Goal: Find specific page/section: Find specific page/section

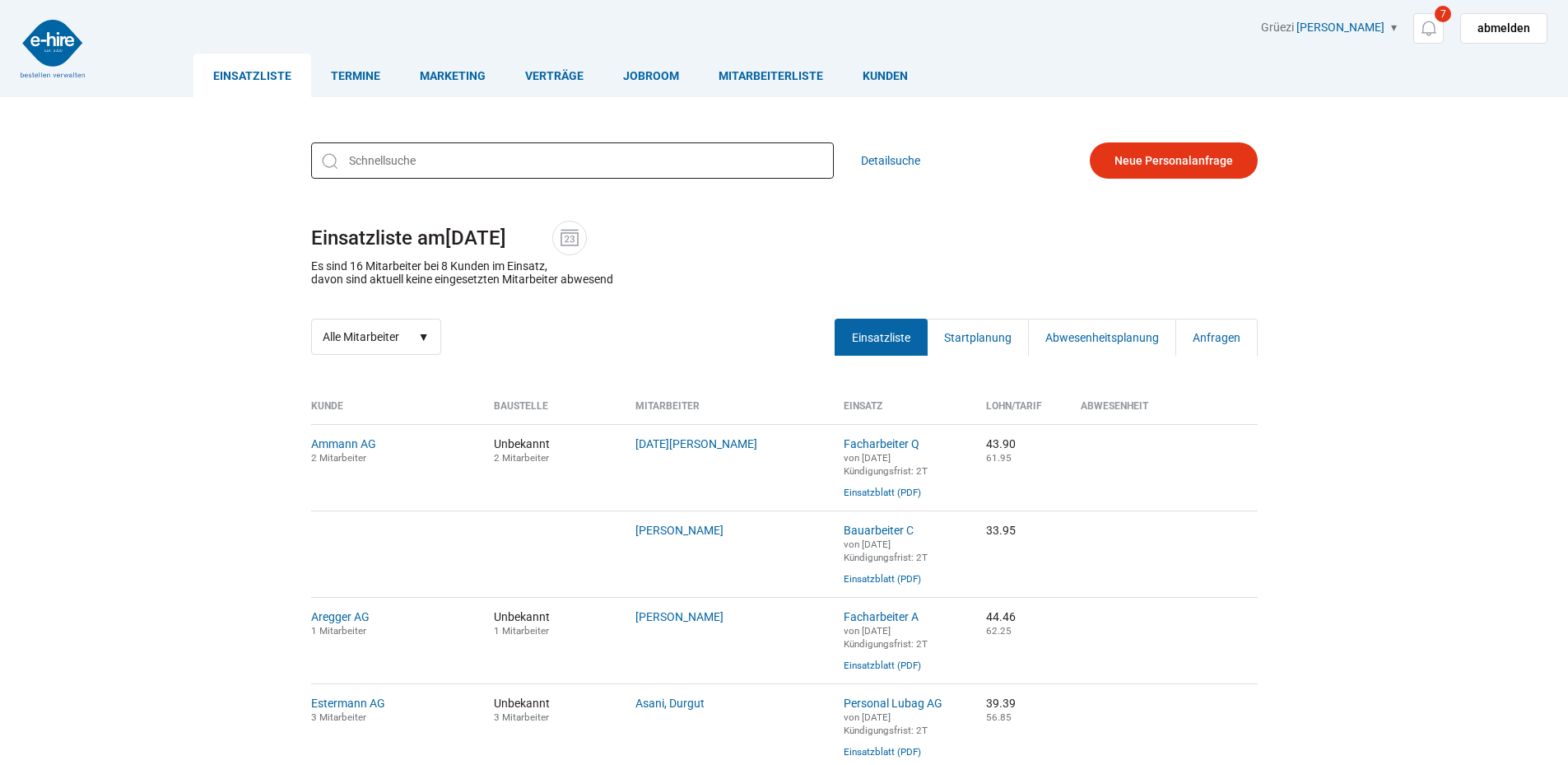
click at [513, 147] on input "text" at bounding box center [573, 161] width 523 height 36
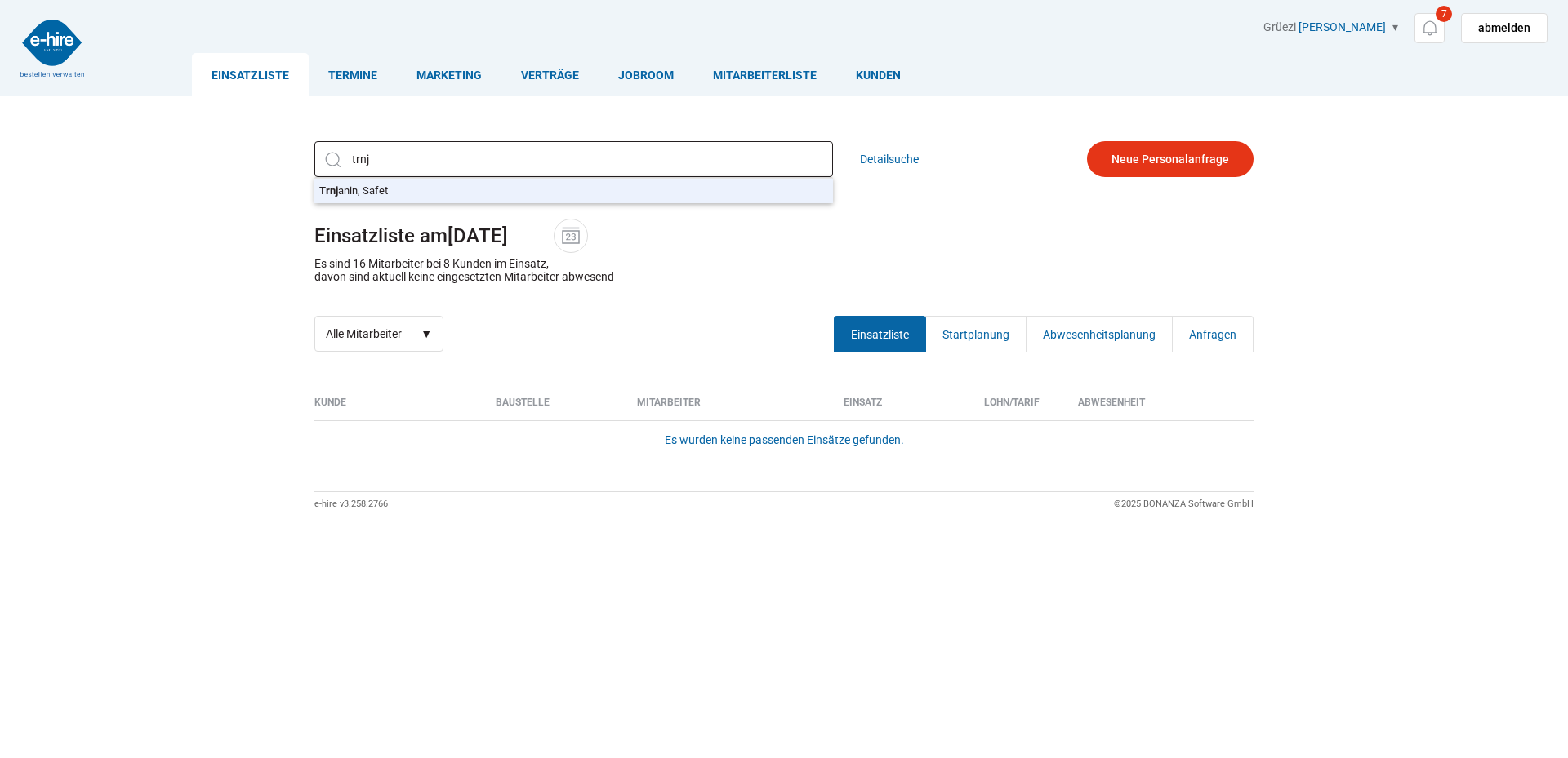
type input "[PERSON_NAME]"
click at [481, 190] on div "[PERSON_NAME] Trnj anin, Safet Detailsuche Einsatzliste am [DATE] Es sind 16 Mi…" at bounding box center [784, 246] width 980 height 235
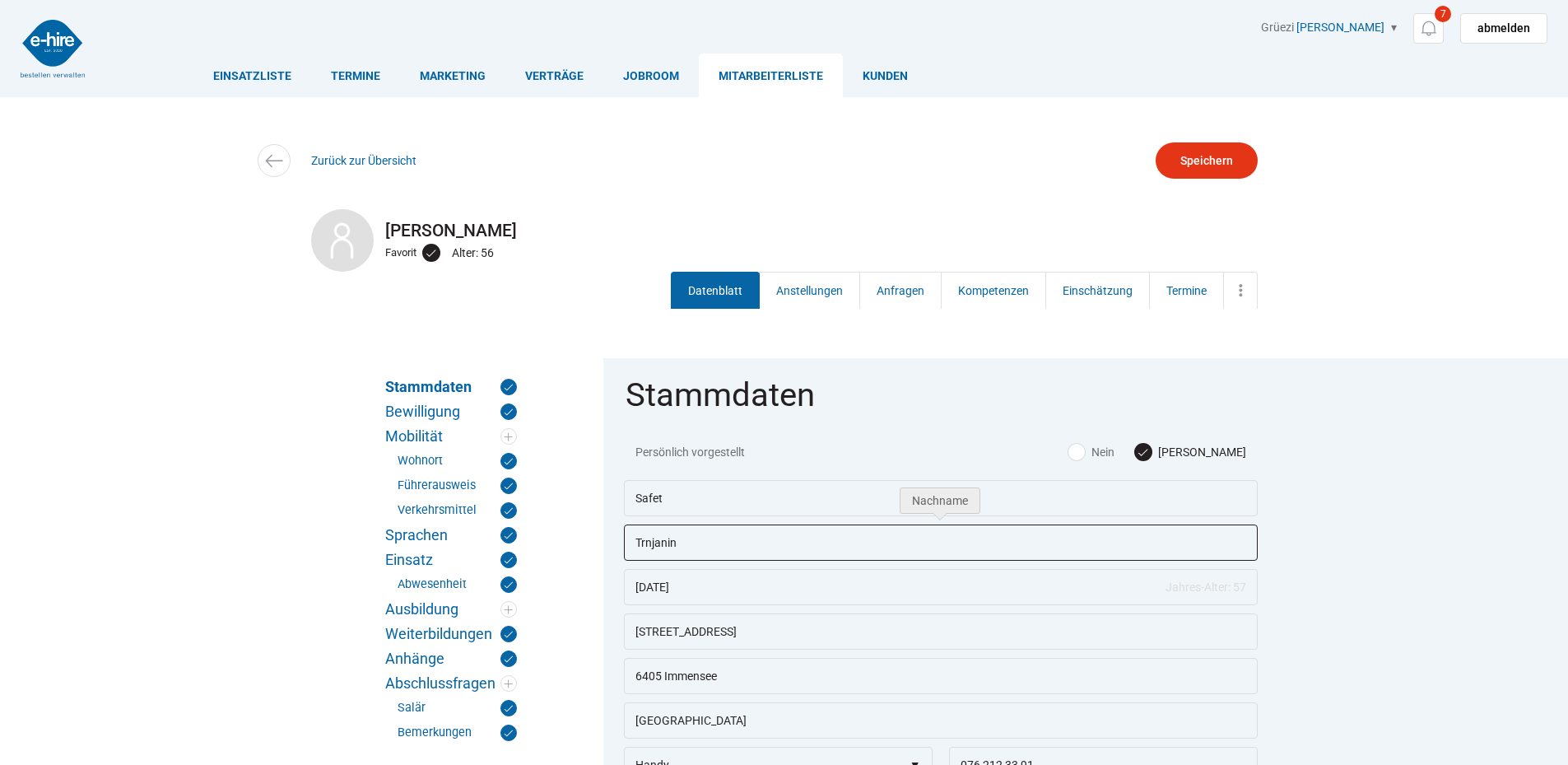
drag, startPoint x: 698, startPoint y: 548, endPoint x: 563, endPoint y: 544, distance: 135.1
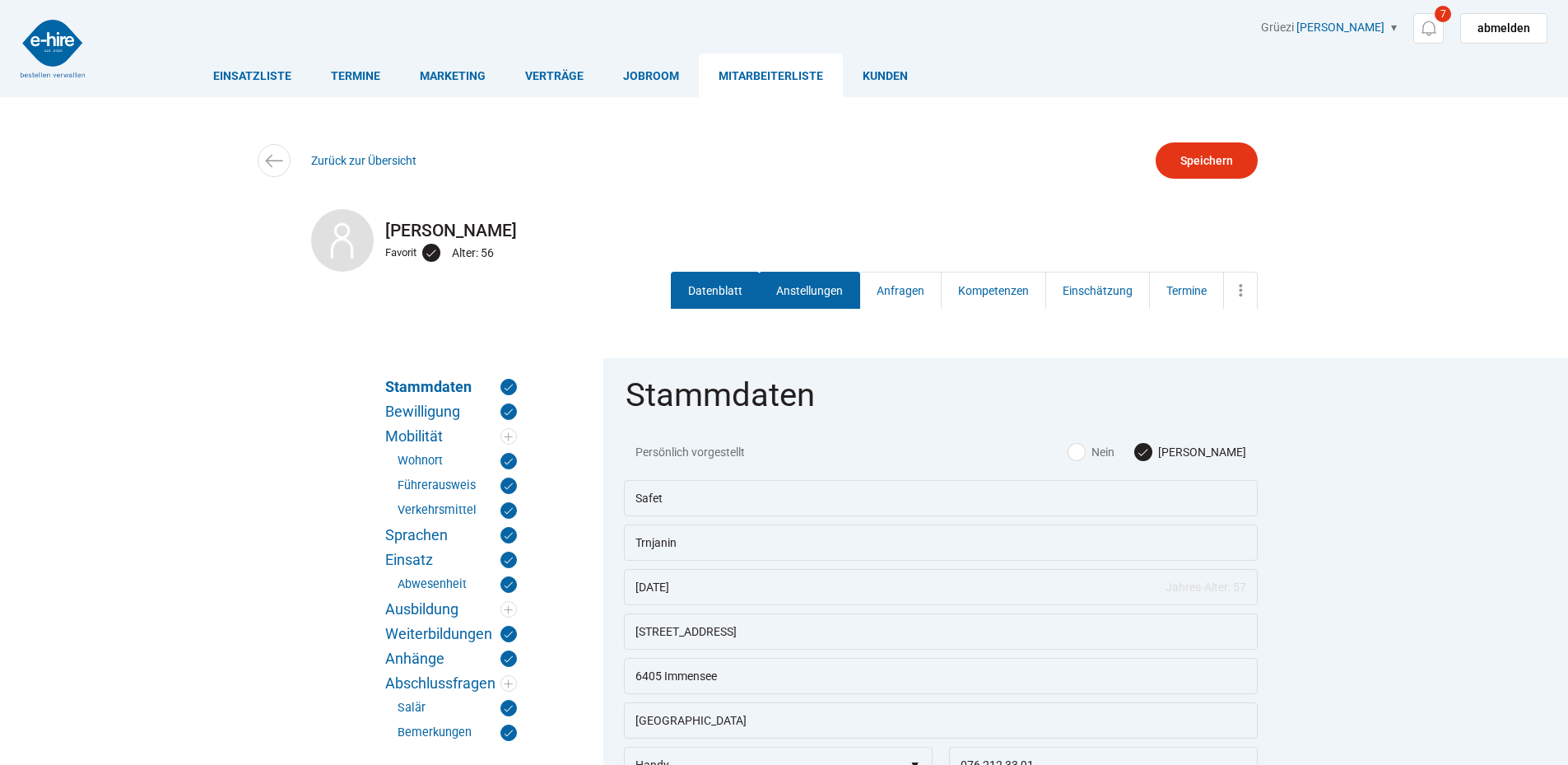
click at [798, 273] on link "Anstellungen" at bounding box center [810, 290] width 101 height 37
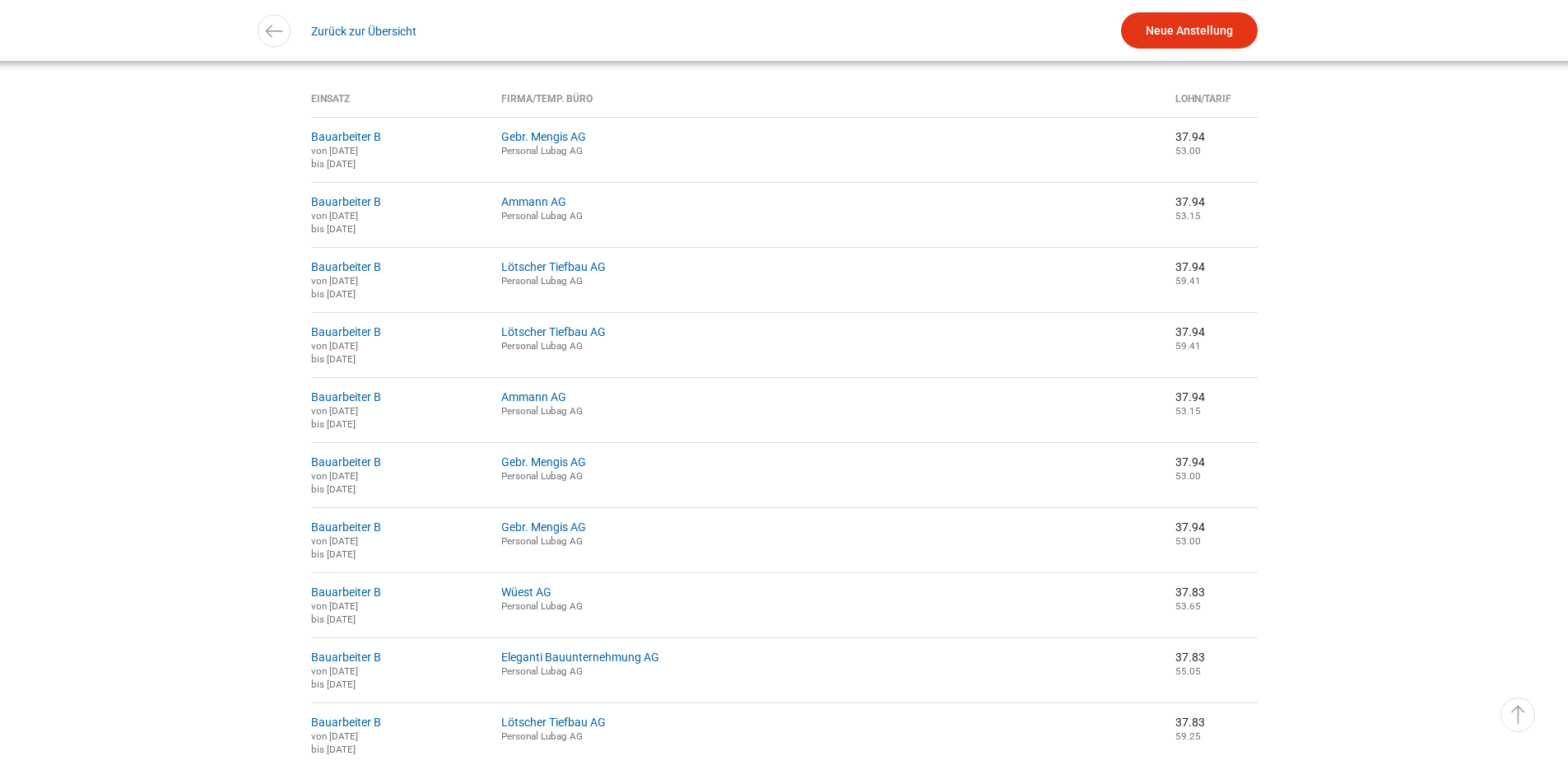
scroll to position [326, 0]
